Goal: Transaction & Acquisition: Purchase product/service

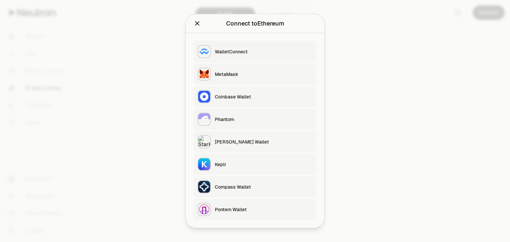
click at [252, 81] on button "MetaMask" at bounding box center [255, 74] width 123 height 21
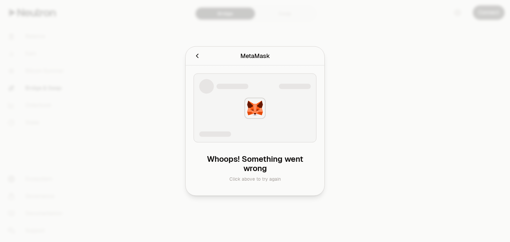
click at [199, 55] on icon "Cancel" at bounding box center [197, 55] width 7 height 7
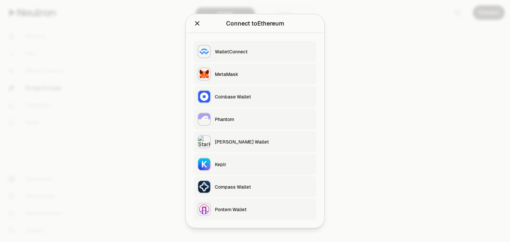
click at [225, 171] on button "Keplr" at bounding box center [255, 164] width 123 height 21
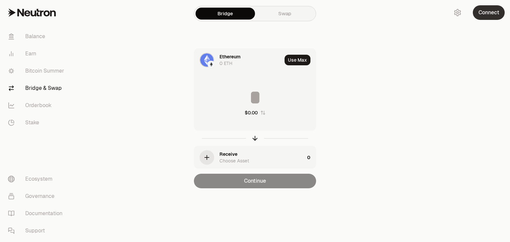
click at [482, 13] on button "Connect" at bounding box center [489, 12] width 32 height 15
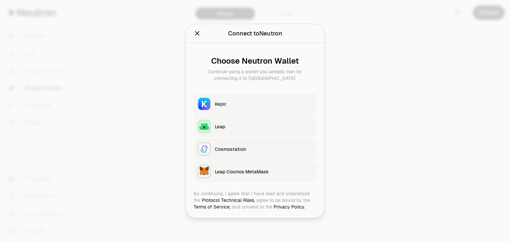
click at [235, 104] on div "Keplr" at bounding box center [264, 104] width 98 height 7
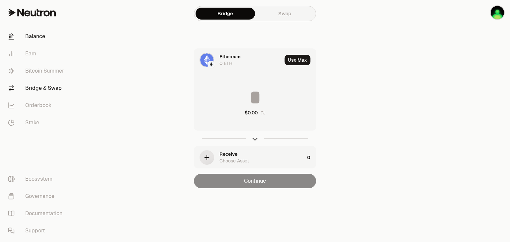
click at [34, 36] on link "Balance" at bounding box center [37, 36] width 69 height 17
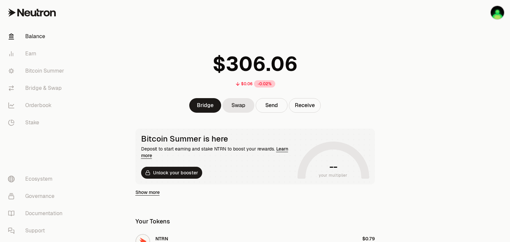
click at [510, 78] on div at bounding box center [473, 203] width 74 height 406
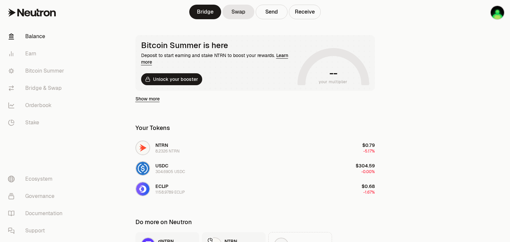
scroll to position [106, 0]
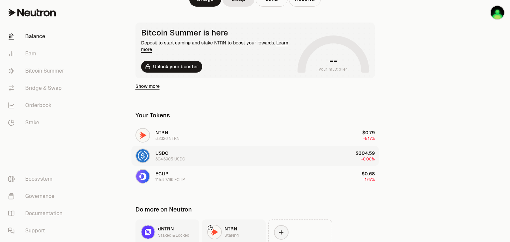
click at [182, 154] on div "USDC 304.6905 USDC" at bounding box center [170, 156] width 30 height 12
click at [139, 154] on img "button" at bounding box center [142, 155] width 13 height 13
click at [428, 101] on main "$0.06 -0.02% Bridge Swap Send Receive Bitcoin Summer is here Deposit to start e…" at bounding box center [292, 97] width 436 height 406
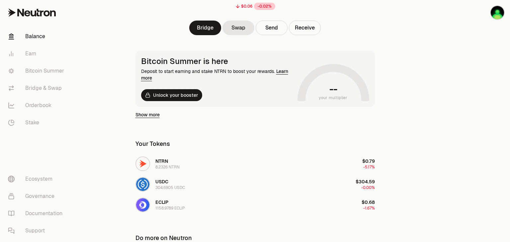
scroll to position [70, 0]
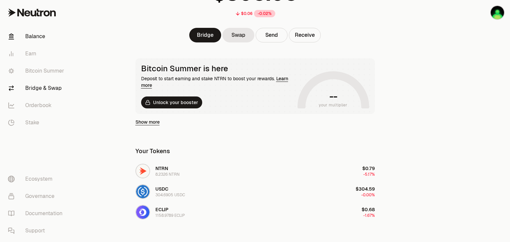
click at [52, 91] on link "Bridge & Swap" at bounding box center [37, 88] width 69 height 17
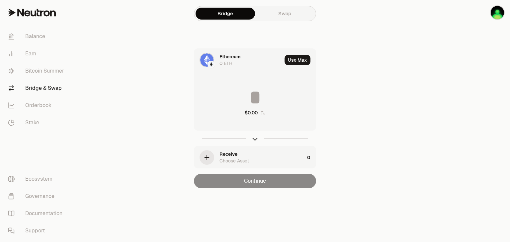
click at [233, 58] on div "Ethereum" at bounding box center [229, 56] width 21 height 7
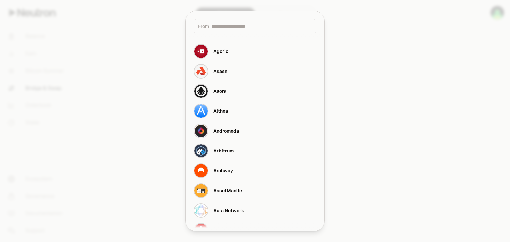
click at [246, 30] on div "From" at bounding box center [255, 26] width 123 height 15
click at [248, 27] on input at bounding box center [261, 26] width 101 height 7
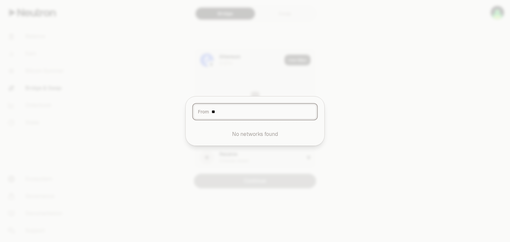
type input "*"
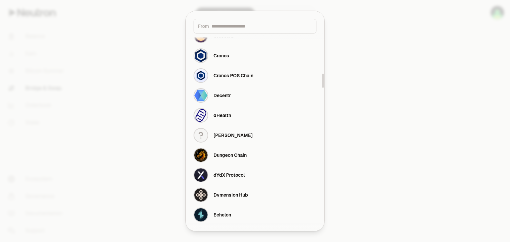
drag, startPoint x: 324, startPoint y: 81, endPoint x: 339, endPoint y: 85, distance: 16.3
click at [324, 85] on div at bounding box center [322, 129] width 3 height 190
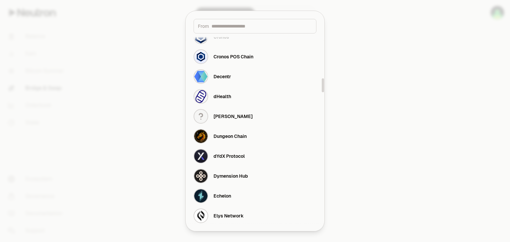
click at [339, 85] on div at bounding box center [255, 121] width 510 height 242
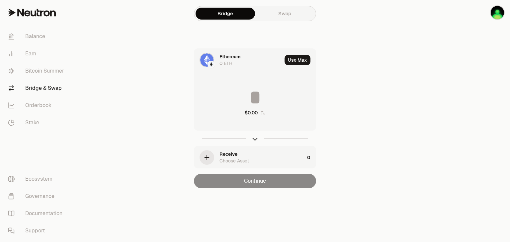
click at [278, 8] on link "Swap" at bounding box center [284, 14] width 59 height 12
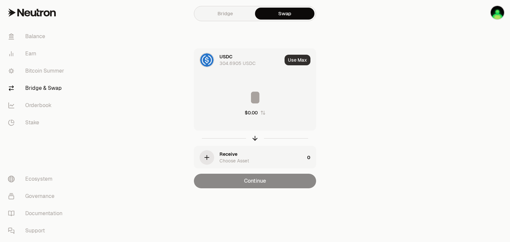
click at [295, 61] on button "Use Max" at bounding box center [297, 60] width 26 height 11
type input "**********"
click at [227, 158] on div "Choose Asset" at bounding box center [234, 161] width 30 height 7
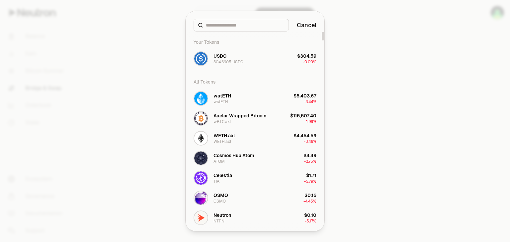
click at [280, 40] on div "Your Tokens" at bounding box center [255, 42] width 131 height 13
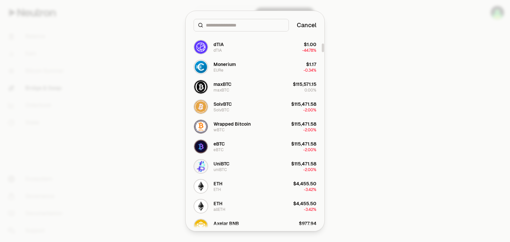
scroll to position [301, 0]
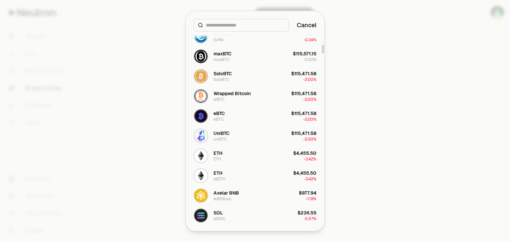
drag, startPoint x: 322, startPoint y: 38, endPoint x: 322, endPoint y: 50, distance: 13.0
click at [322, 50] on div at bounding box center [323, 49] width 2 height 9
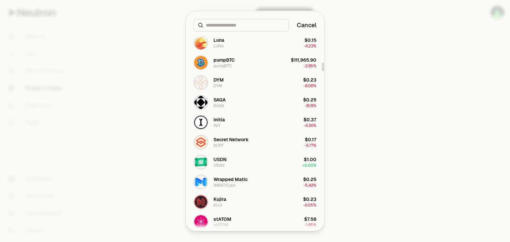
scroll to position [744, 0]
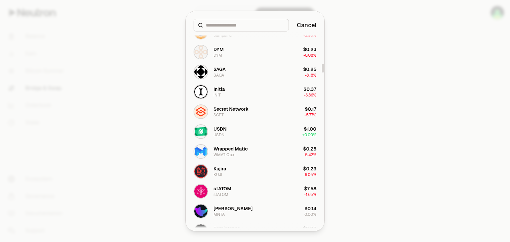
drag, startPoint x: 323, startPoint y: 48, endPoint x: 321, endPoint y: 67, distance: 19.0
click at [322, 67] on div at bounding box center [323, 68] width 2 height 9
click at [257, 22] on input at bounding box center [245, 25] width 79 height 7
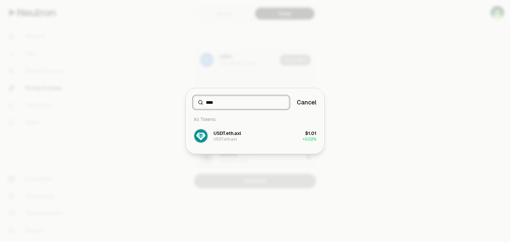
scroll to position [0, 0]
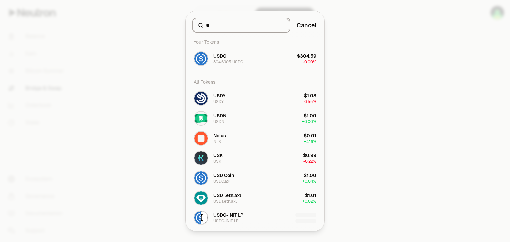
type input "*"
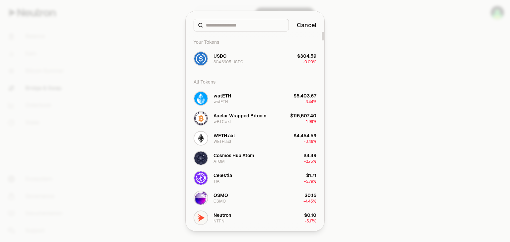
click at [275, 41] on div "Your Tokens" at bounding box center [255, 42] width 131 height 13
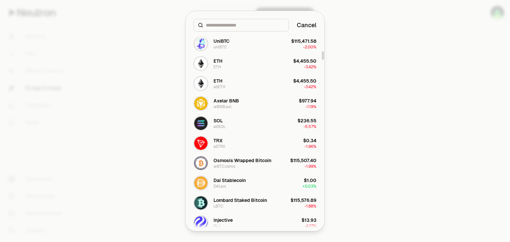
scroll to position [455, 0]
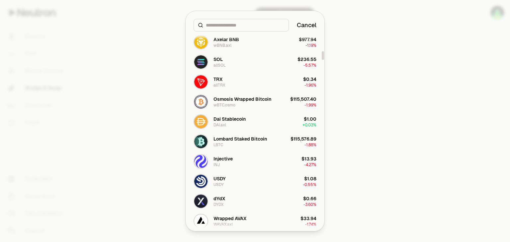
drag, startPoint x: 323, startPoint y: 35, endPoint x: 323, endPoint y: 54, distance: 19.6
click at [323, 54] on div at bounding box center [323, 55] width 2 height 9
click at [256, 24] on input at bounding box center [245, 25] width 79 height 7
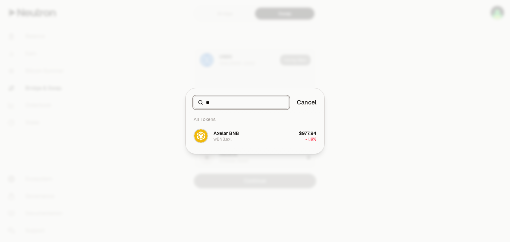
type input "*"
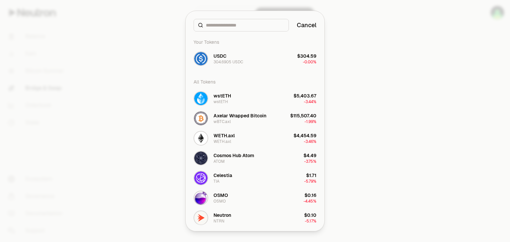
click at [311, 27] on button "Cancel" at bounding box center [307, 25] width 20 height 9
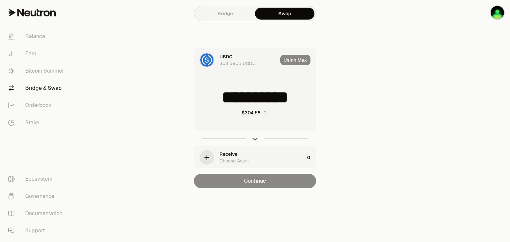
click at [227, 11] on link "Bridge" at bounding box center [225, 14] width 59 height 12
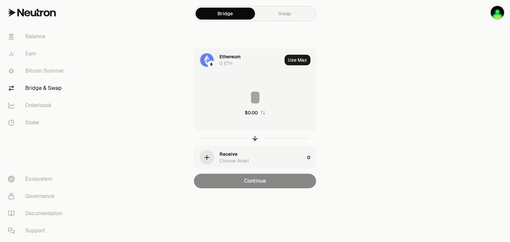
click at [216, 60] on div "Ethereum 0 ETH" at bounding box center [238, 60] width 88 height 23
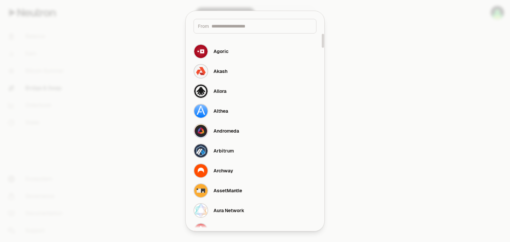
click at [257, 27] on input at bounding box center [261, 26] width 101 height 7
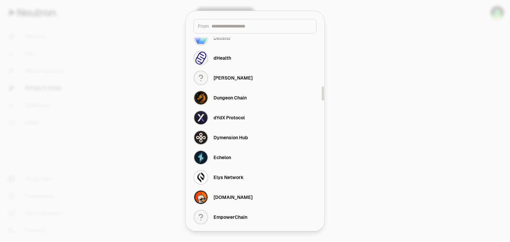
scroll to position [761, 0]
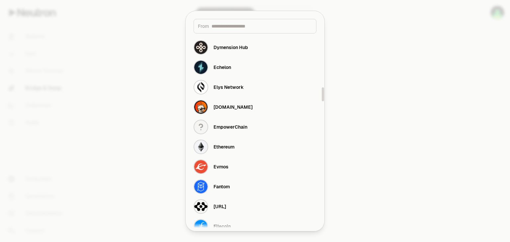
drag, startPoint x: 323, startPoint y: 40, endPoint x: 322, endPoint y: 94, distance: 53.8
click at [322, 94] on div at bounding box center [323, 95] width 2 height 14
click at [260, 26] on input at bounding box center [261, 26] width 101 height 7
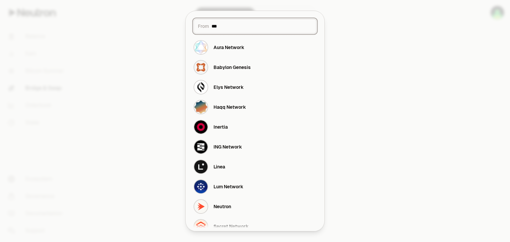
scroll to position [0, 0]
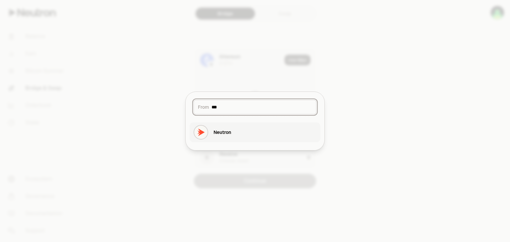
type input "***"
click at [234, 129] on button "Neutron" at bounding box center [255, 132] width 131 height 20
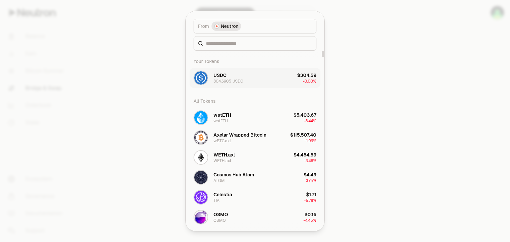
click at [250, 98] on div "All Tokens" at bounding box center [255, 101] width 131 height 13
click at [264, 82] on button "USDC 304.6905 USDC $304.59 -0.00%" at bounding box center [255, 78] width 131 height 20
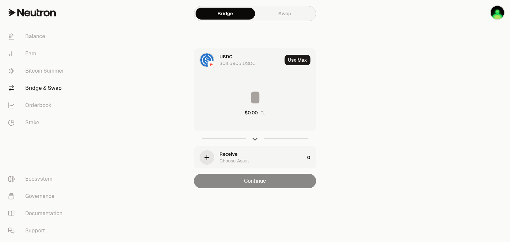
click at [209, 155] on icon "button" at bounding box center [206, 157] width 7 height 7
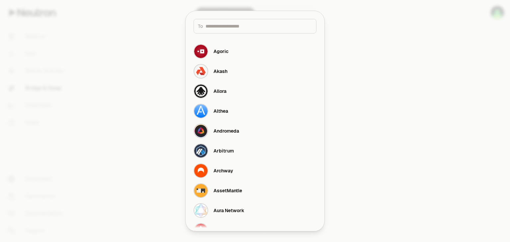
click at [295, 26] on input at bounding box center [258, 26] width 107 height 7
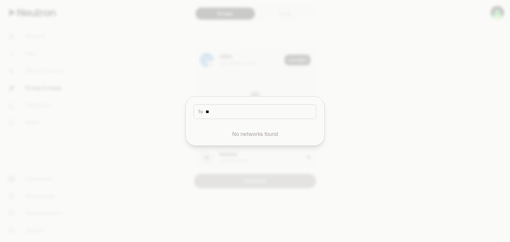
type input "*"
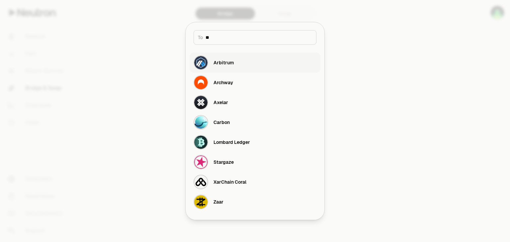
type input "**"
click at [254, 62] on button "Arbitrum" at bounding box center [255, 63] width 131 height 20
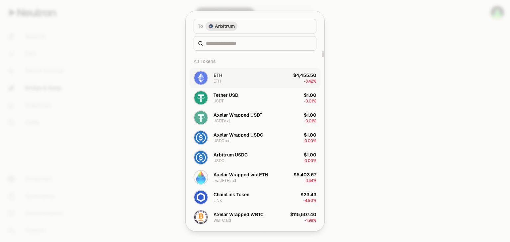
click at [277, 77] on button "ETH ETH $4,455.50 -3.42%" at bounding box center [255, 78] width 131 height 20
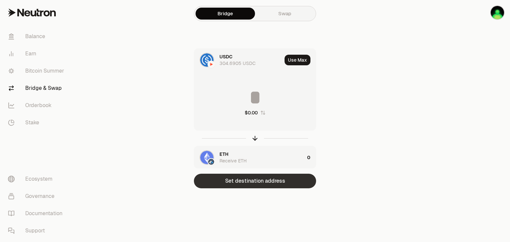
drag, startPoint x: 256, startPoint y: 176, endPoint x: 251, endPoint y: 184, distance: 9.8
click at [251, 184] on button "Set destination address" at bounding box center [255, 181] width 122 height 15
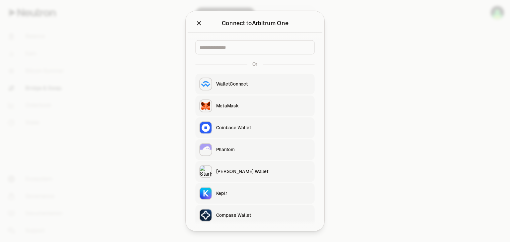
click at [251, 184] on div "WalletConnect MetaMask Coinbase Wallet Phantom [PERSON_NAME] Wallet Keplr Compa…" at bounding box center [255, 161] width 119 height 174
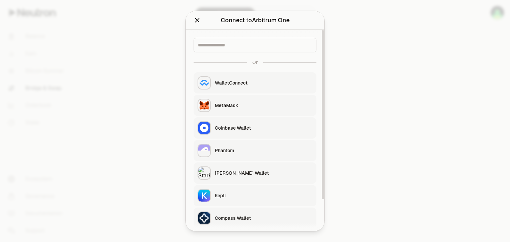
click at [240, 198] on div "Keplr" at bounding box center [264, 196] width 98 height 7
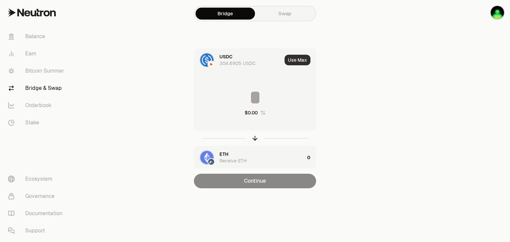
click at [301, 61] on button "Use Max" at bounding box center [297, 60] width 26 height 11
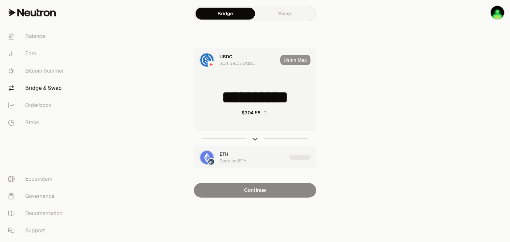
type input "**********"
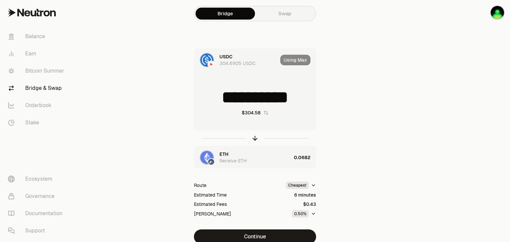
click at [225, 156] on div "ETH" at bounding box center [223, 154] width 9 height 7
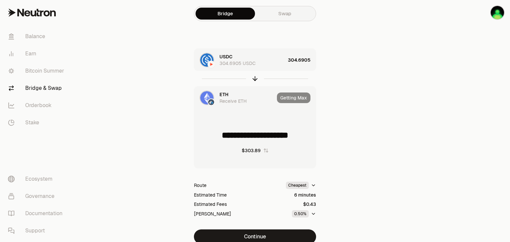
click at [223, 95] on div "ETH" at bounding box center [223, 94] width 9 height 7
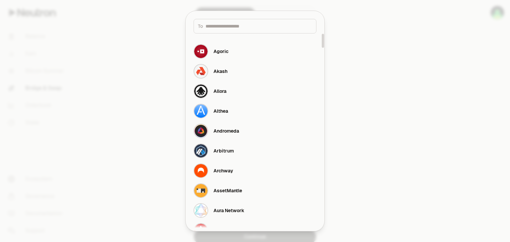
click at [238, 28] on input at bounding box center [258, 26] width 107 height 7
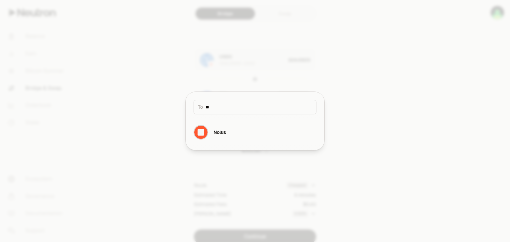
type input "*"
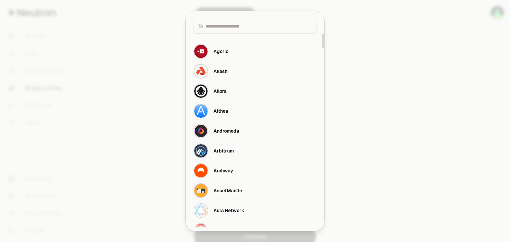
click at [383, 107] on div at bounding box center [255, 121] width 510 height 242
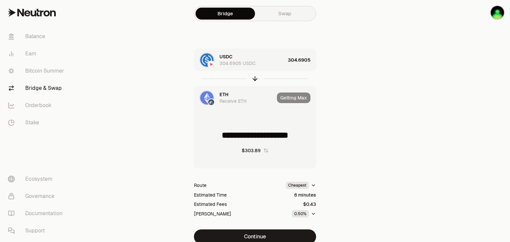
click at [227, 96] on div "ETH" at bounding box center [223, 94] width 9 height 7
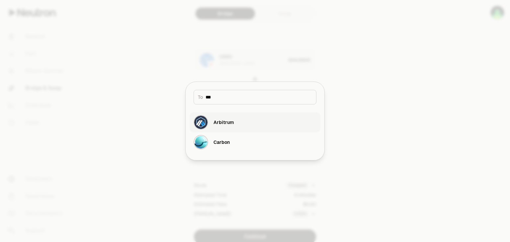
type input "***"
click at [235, 121] on button "Arbitrum" at bounding box center [255, 123] width 131 height 20
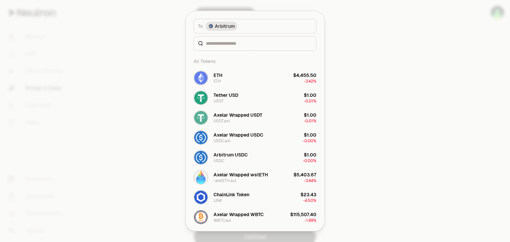
click at [244, 102] on div "To token Select To token. To Arbitrum All Tokens ETH ETH $4,455.50 -3.42% Tethe…" at bounding box center [255, 121] width 139 height 220
type input "**********"
click at [236, 98] on div "Tether USD" at bounding box center [225, 95] width 25 height 7
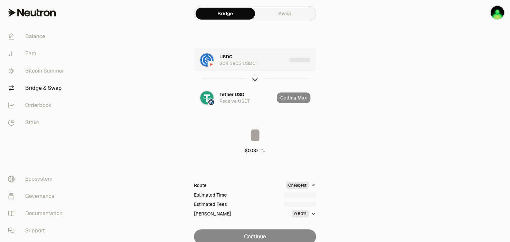
type input "**********"
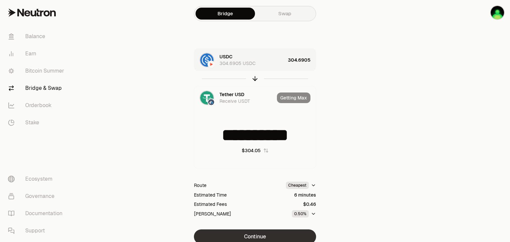
click at [261, 233] on button "Continue" at bounding box center [255, 237] width 122 height 15
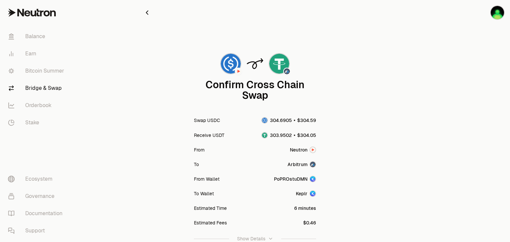
click at [499, 117] on div at bounding box center [473, 155] width 74 height 311
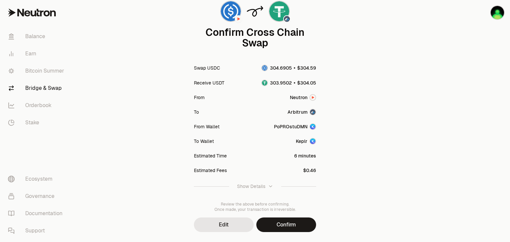
scroll to position [53, 0]
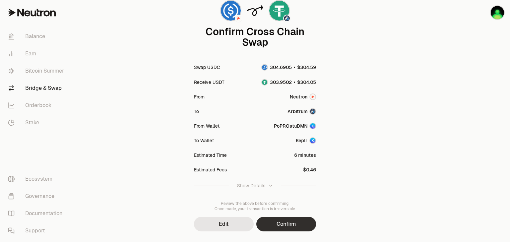
click at [287, 223] on button "Confirm" at bounding box center [286, 224] width 60 height 15
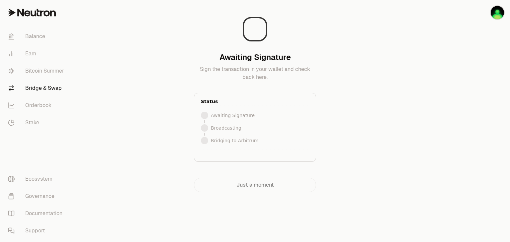
scroll to position [0, 0]
click at [340, 144] on div "Bridging to Arbitrum Your tokens are on their way to [GEOGRAPHIC_DATA]. Status …" at bounding box center [254, 98] width 223 height 187
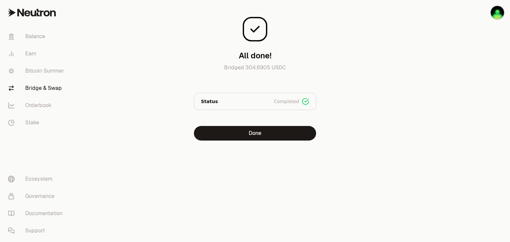
click at [243, 56] on h3 "All done!" at bounding box center [255, 55] width 33 height 11
